Goal: Navigation & Orientation: Find specific page/section

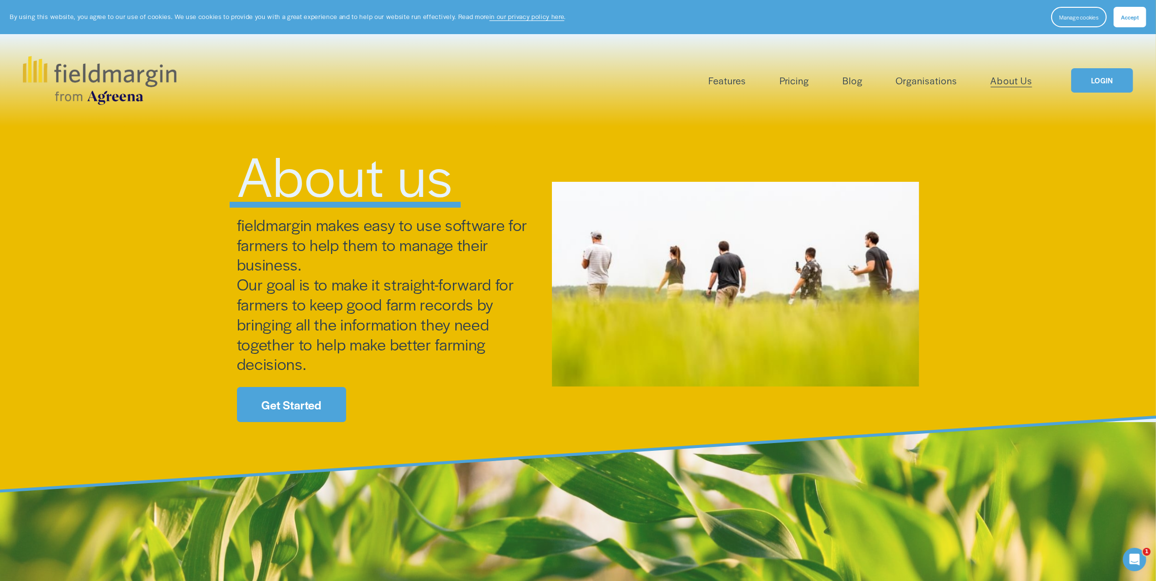
click at [1108, 75] on link "LOGIN" at bounding box center [1101, 80] width 61 height 25
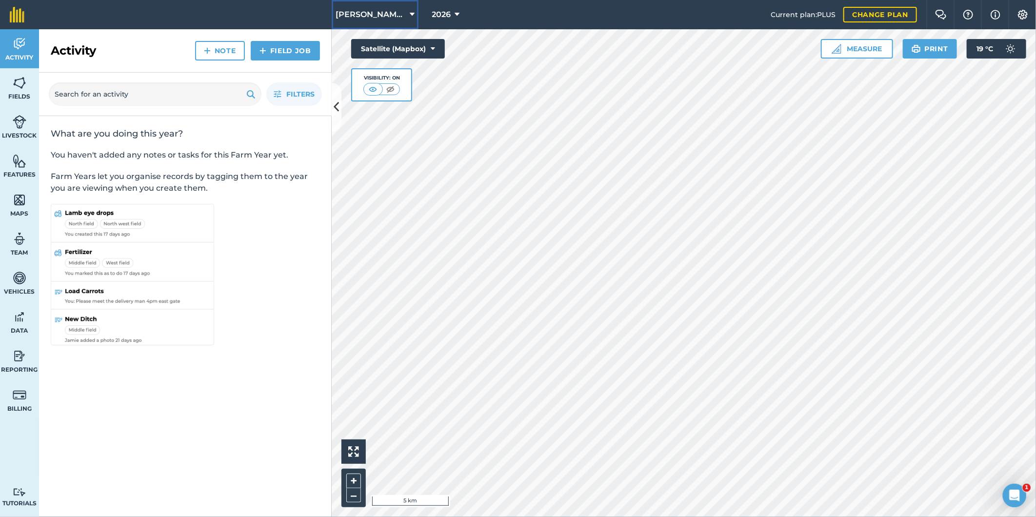
click at [410, 13] on icon at bounding box center [412, 15] width 5 height 12
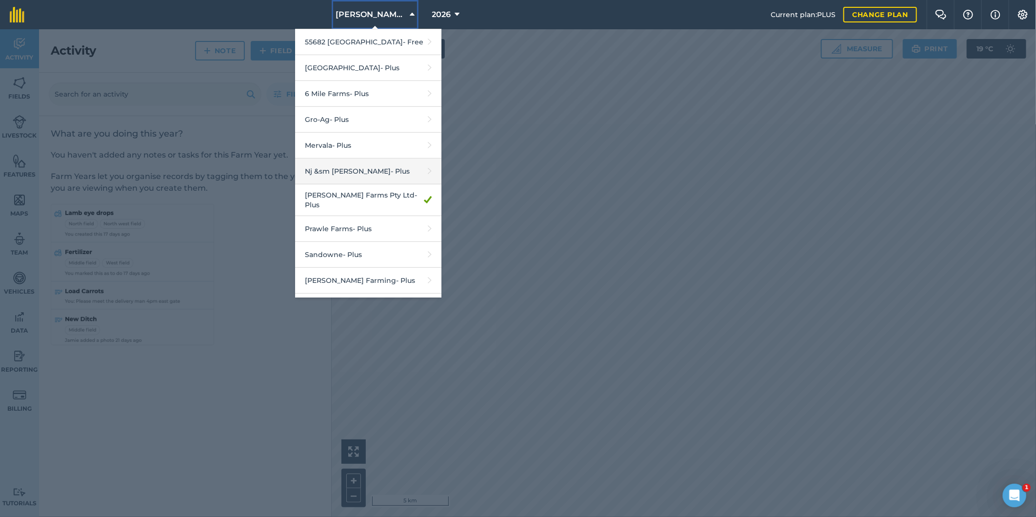
scroll to position [200, 0]
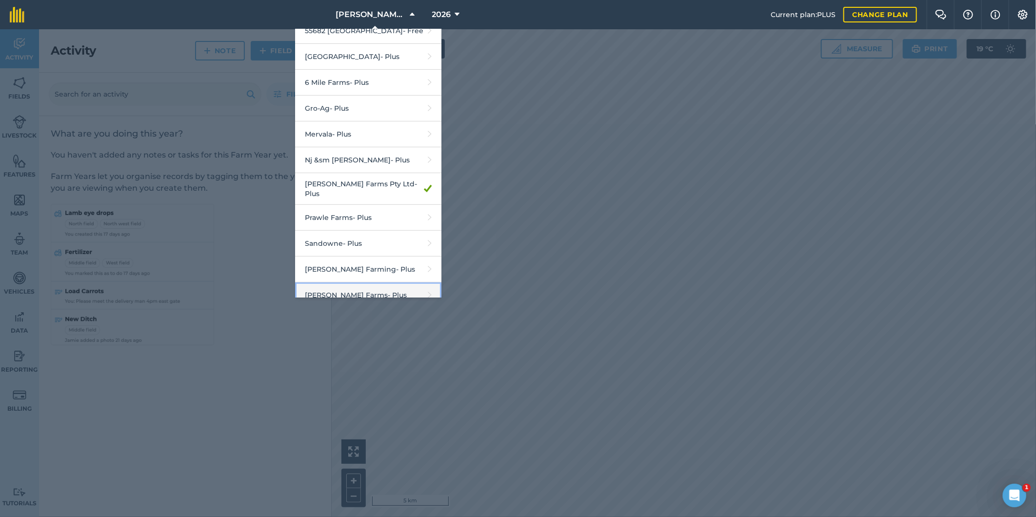
click at [338, 284] on link "[PERSON_NAME] Farms - Plus" at bounding box center [368, 295] width 146 height 26
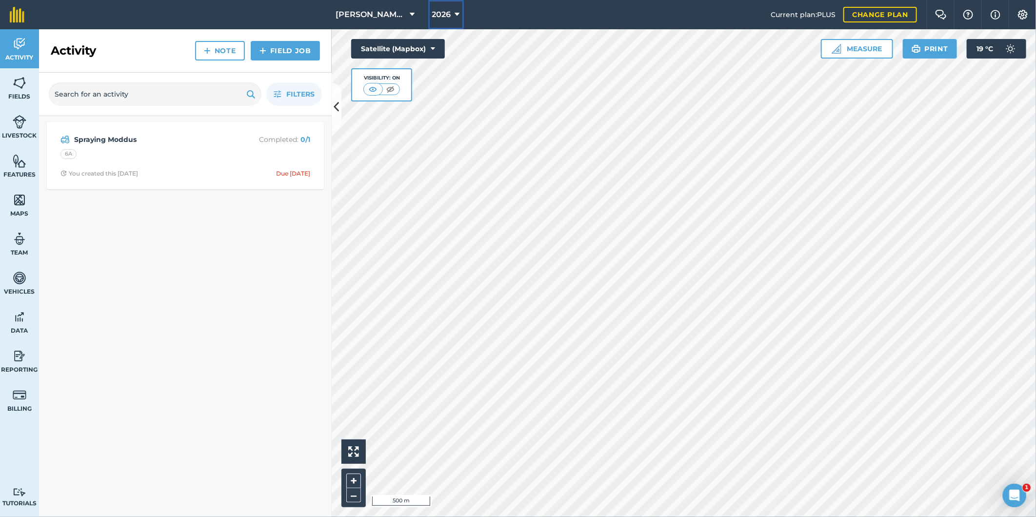
click at [455, 12] on icon at bounding box center [457, 15] width 5 height 12
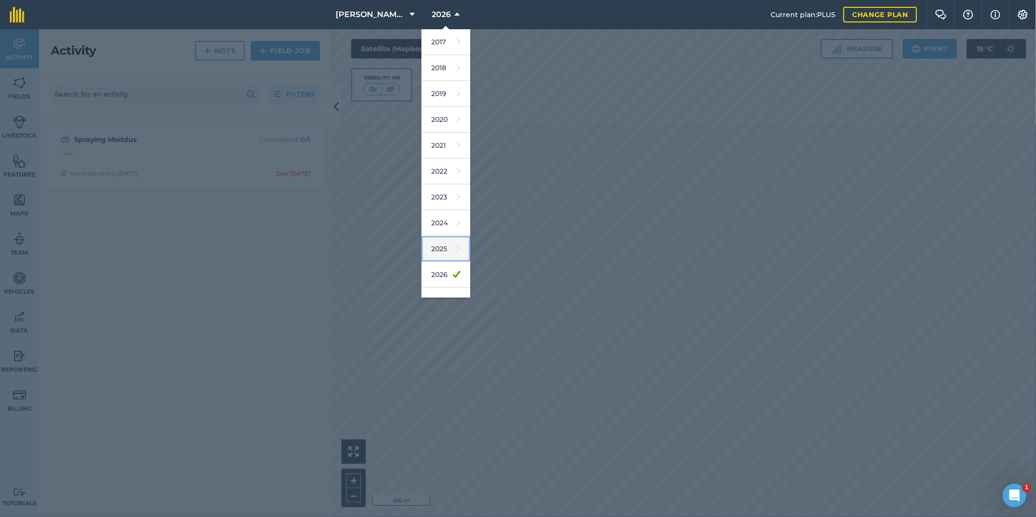
click at [428, 250] on link "2025" at bounding box center [445, 249] width 49 height 26
